Goal: Transaction & Acquisition: Subscribe to service/newsletter

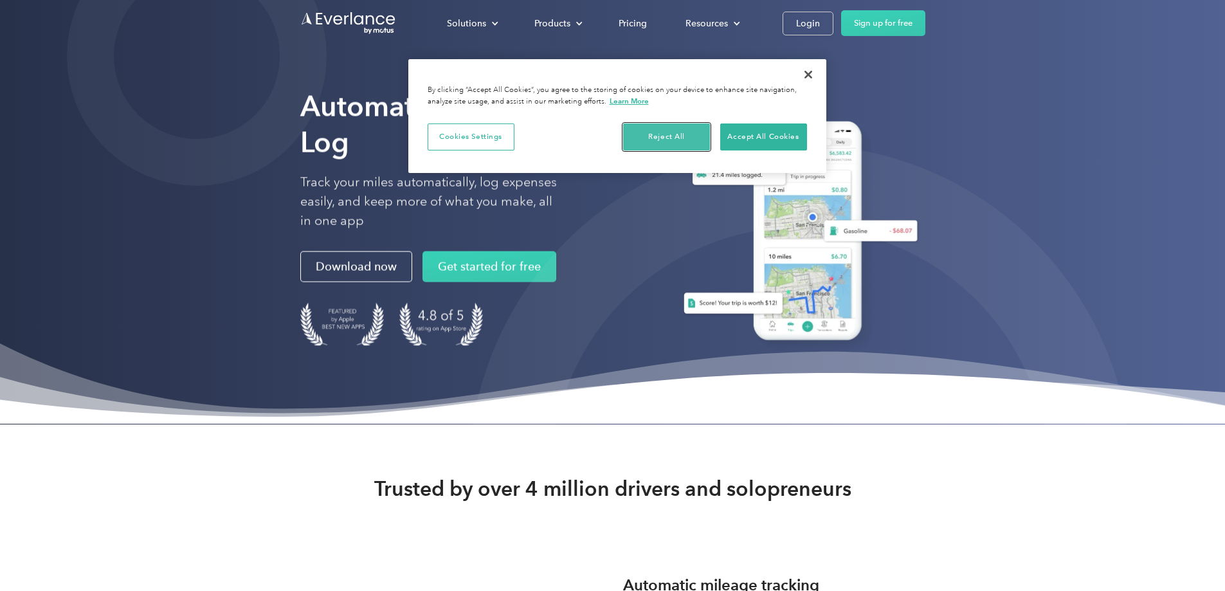
click at [665, 134] on button "Reject All" at bounding box center [666, 136] width 87 height 27
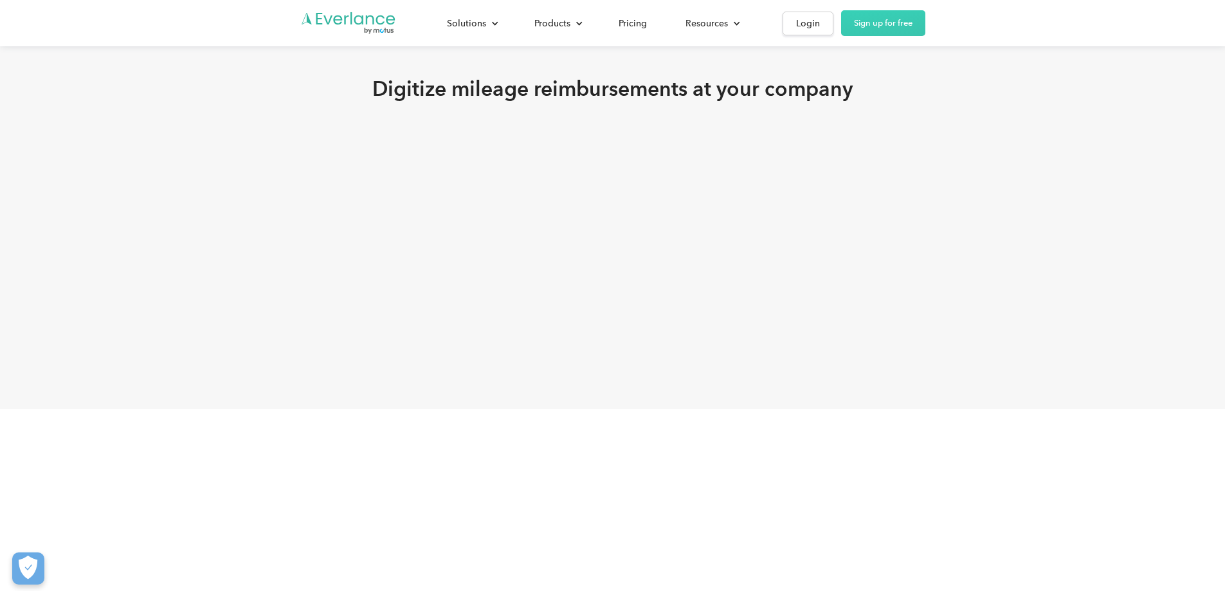
scroll to position [2380, 0]
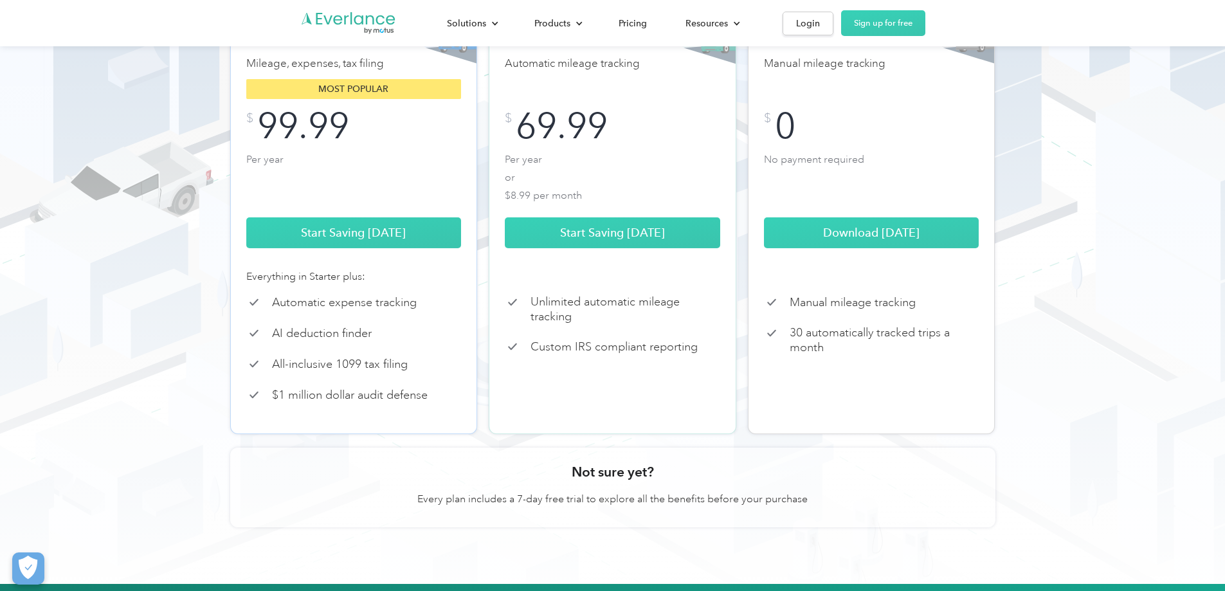
scroll to position [257, 0]
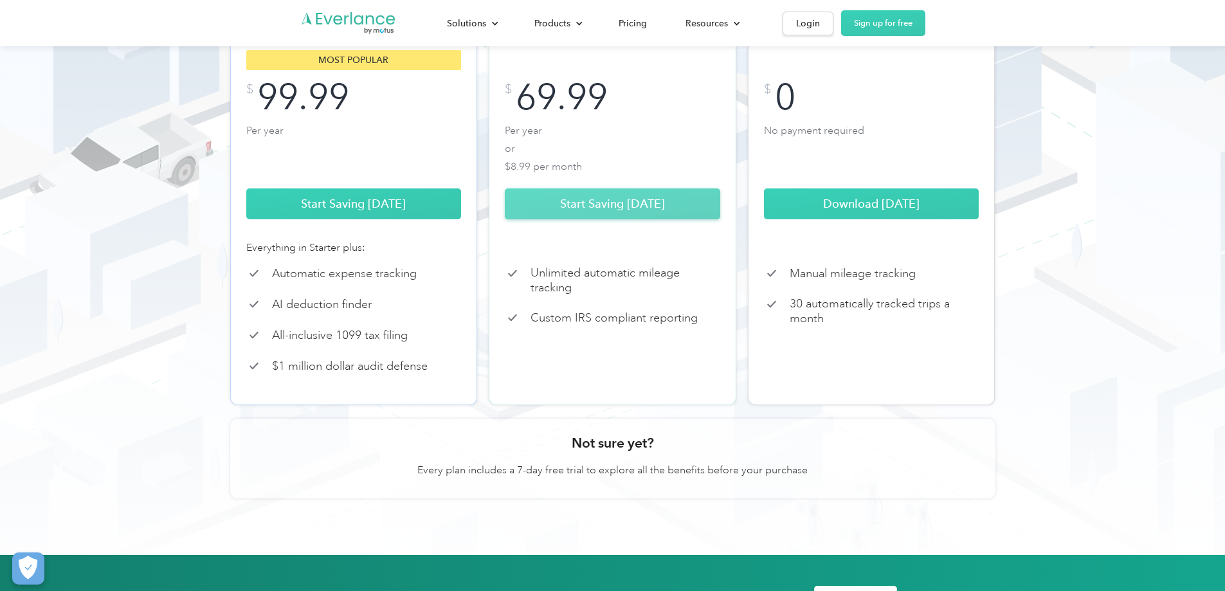
click at [605, 217] on link "Start Saving [DATE]" at bounding box center [612, 203] width 215 height 31
